Goal: Obtain resource: Download file/media

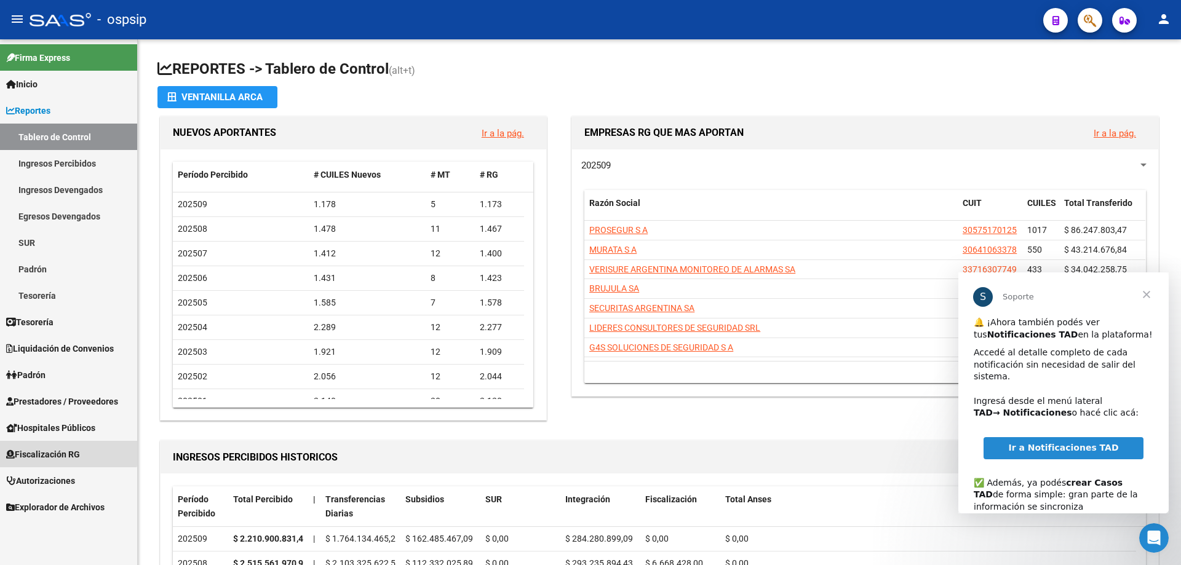
click at [41, 451] on span "Fiscalización RG" at bounding box center [43, 455] width 74 height 14
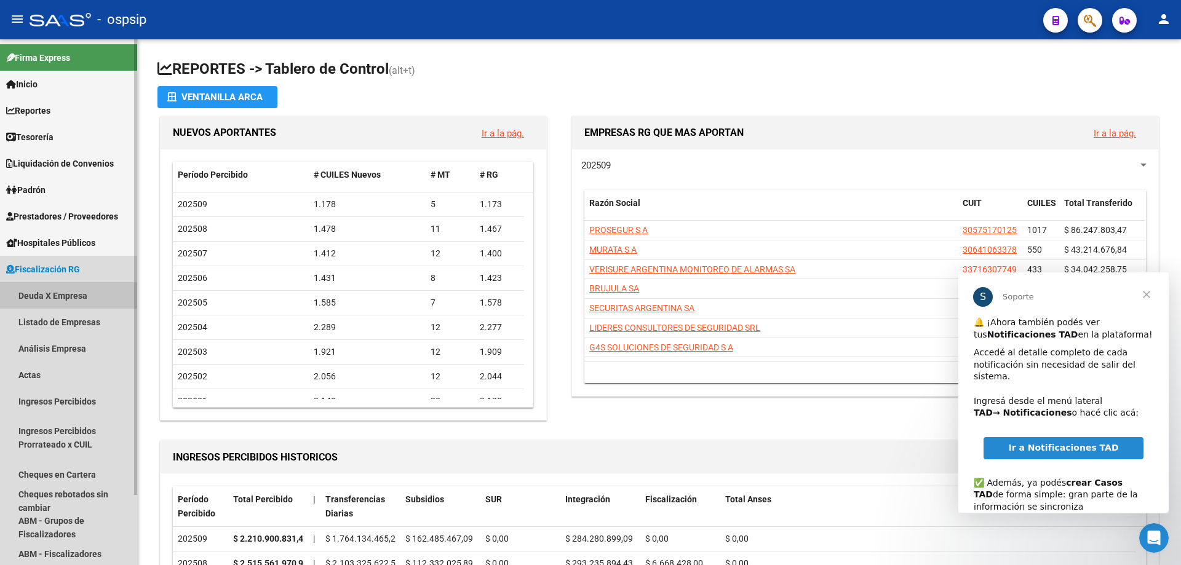
click at [38, 295] on link "Deuda X Empresa" at bounding box center [68, 295] width 137 height 26
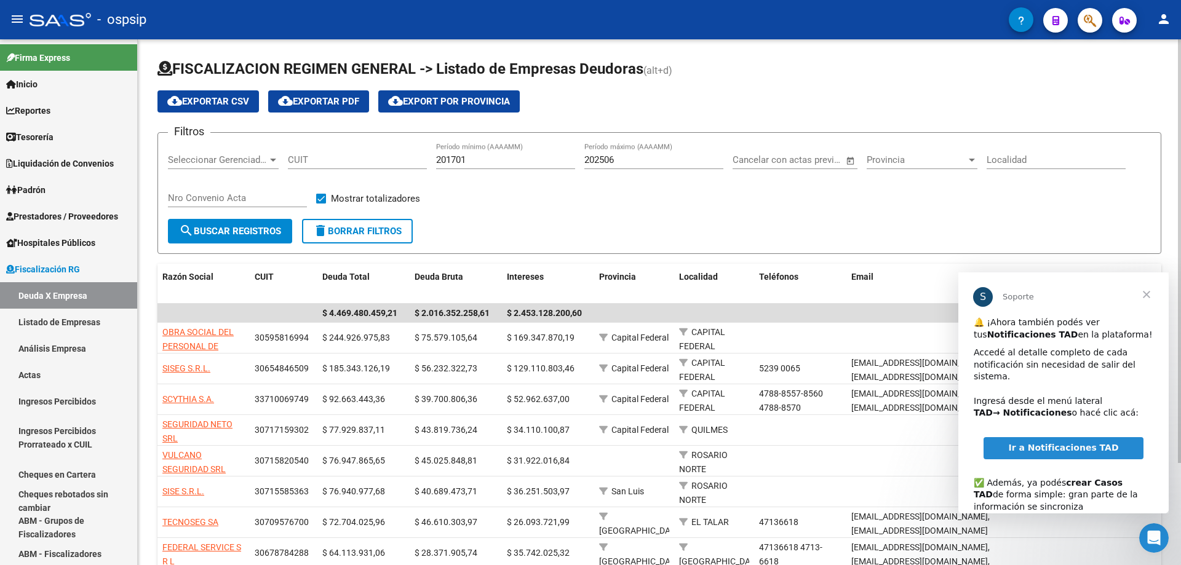
click at [233, 164] on span "Seleccionar Gerenciador" at bounding box center [218, 159] width 100 height 11
type input "VIP SECURITY"
click at [327, 158] on input "CUIT" at bounding box center [357, 159] width 139 height 11
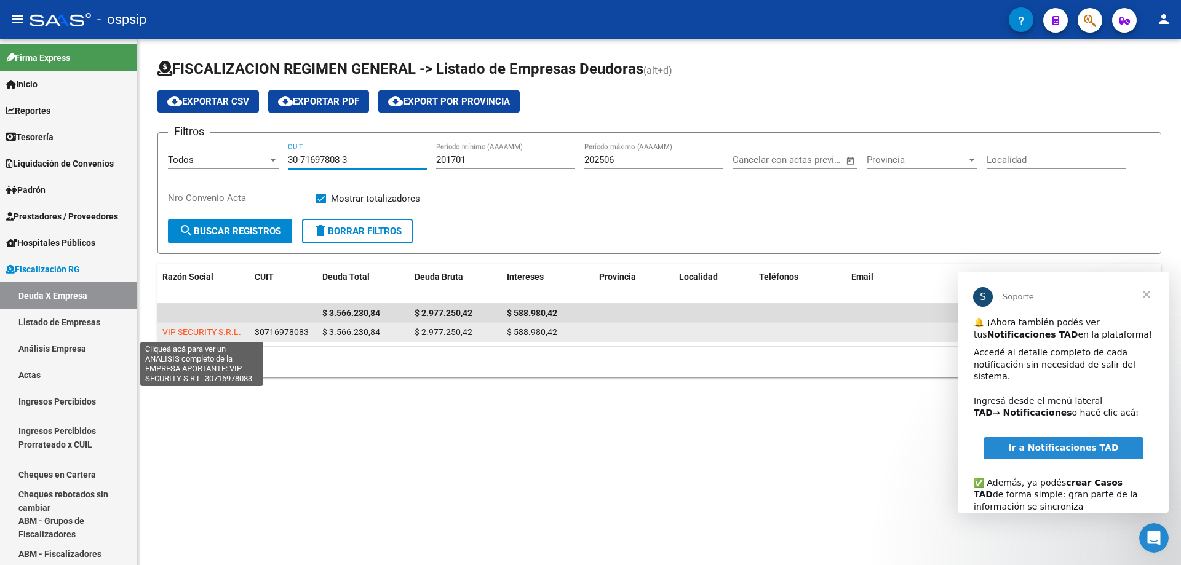
type input "30-71697808-3"
click at [184, 332] on span "VIP SECURITY S.R.L." at bounding box center [201, 332] width 79 height 10
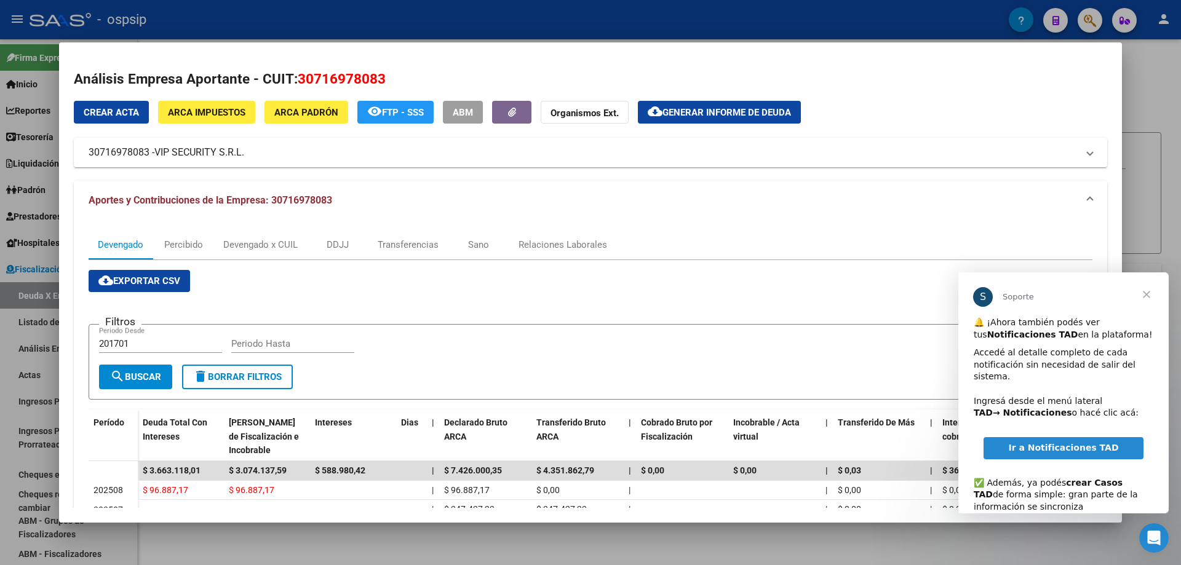
click at [1151, 292] on span "Cerrar" at bounding box center [1147, 295] width 44 height 44
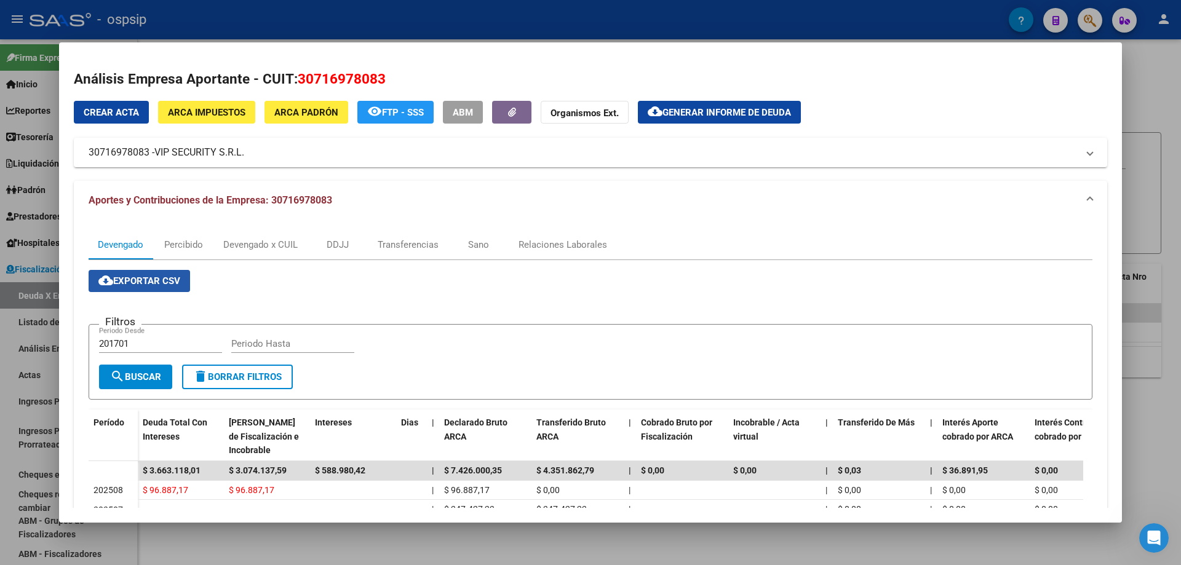
click at [148, 279] on span "cloud_download Exportar CSV" at bounding box center [139, 281] width 82 height 11
